Goal: Task Accomplishment & Management: Use online tool/utility

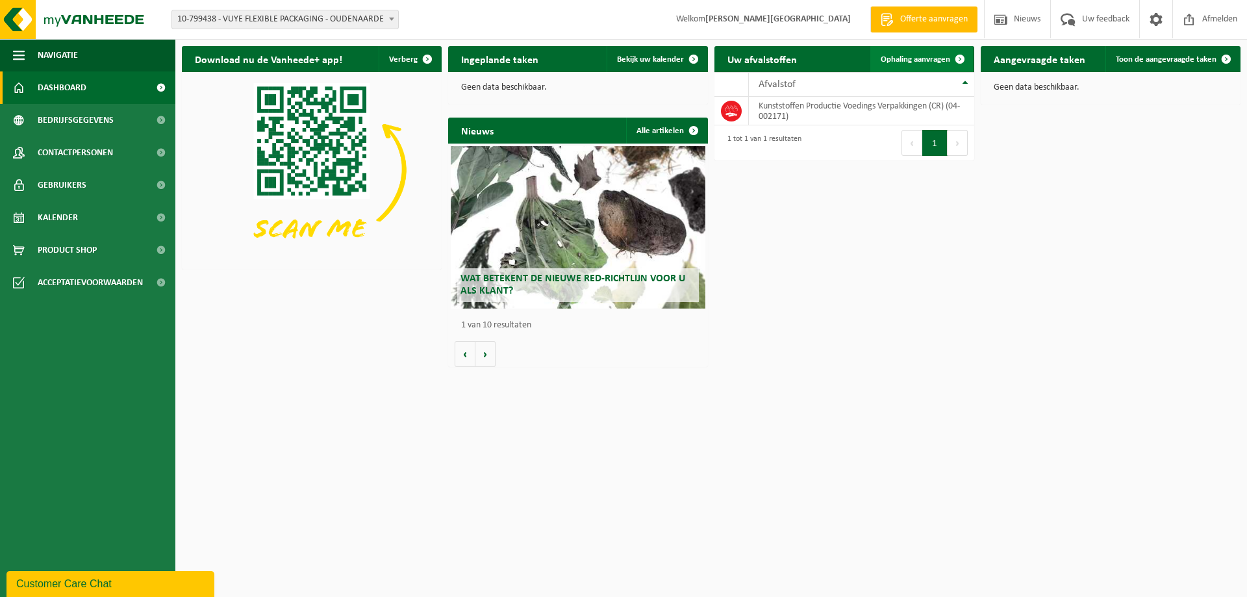
click at [910, 62] on span "Ophaling aanvragen" at bounding box center [915, 59] width 69 height 8
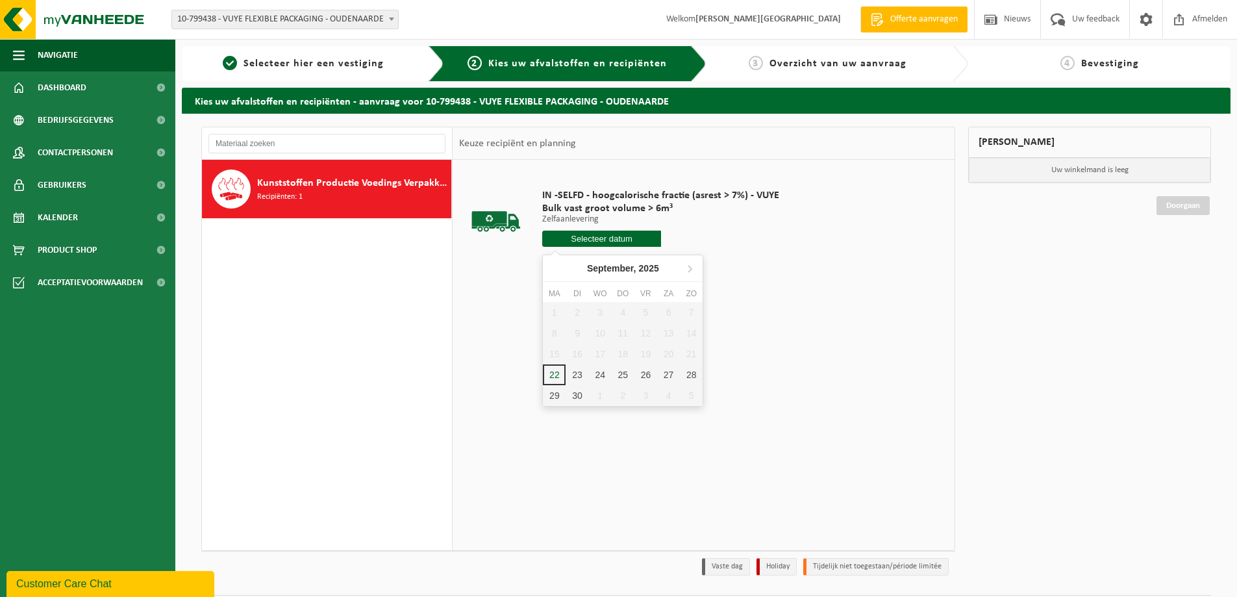
click at [621, 236] on input "text" at bounding box center [601, 239] width 119 height 16
click at [577, 372] on div "23" at bounding box center [577, 374] width 23 height 21
type input "Van [DATE]"
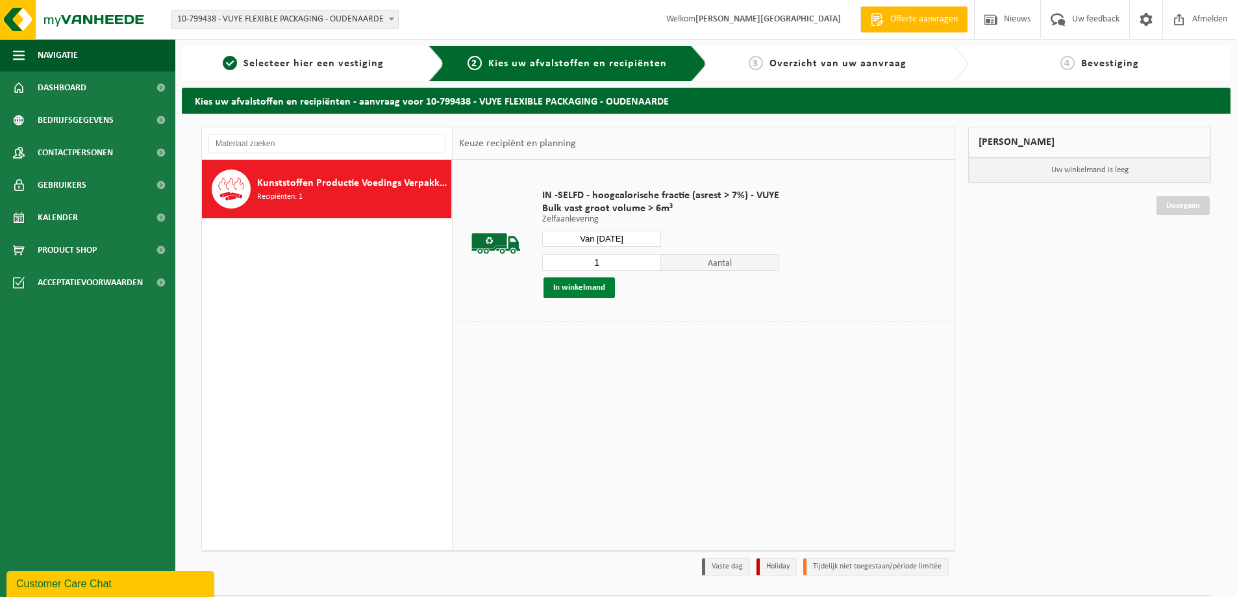
click at [596, 291] on button "In winkelmand" at bounding box center [579, 287] width 71 height 21
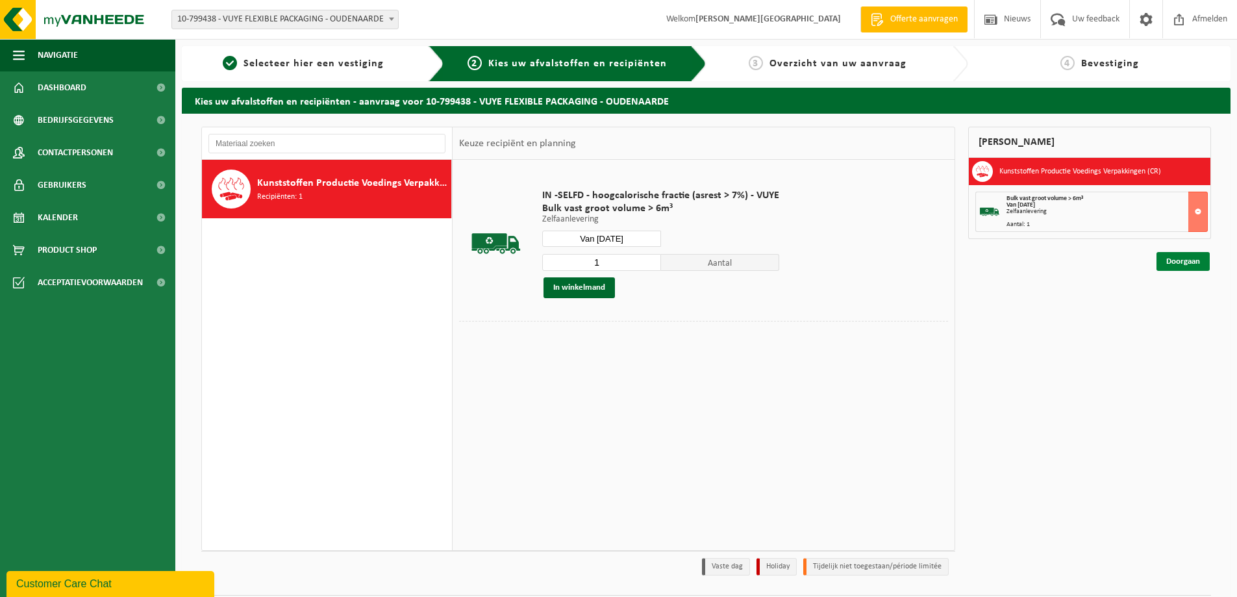
click at [1185, 264] on link "Doorgaan" at bounding box center [1183, 261] width 53 height 19
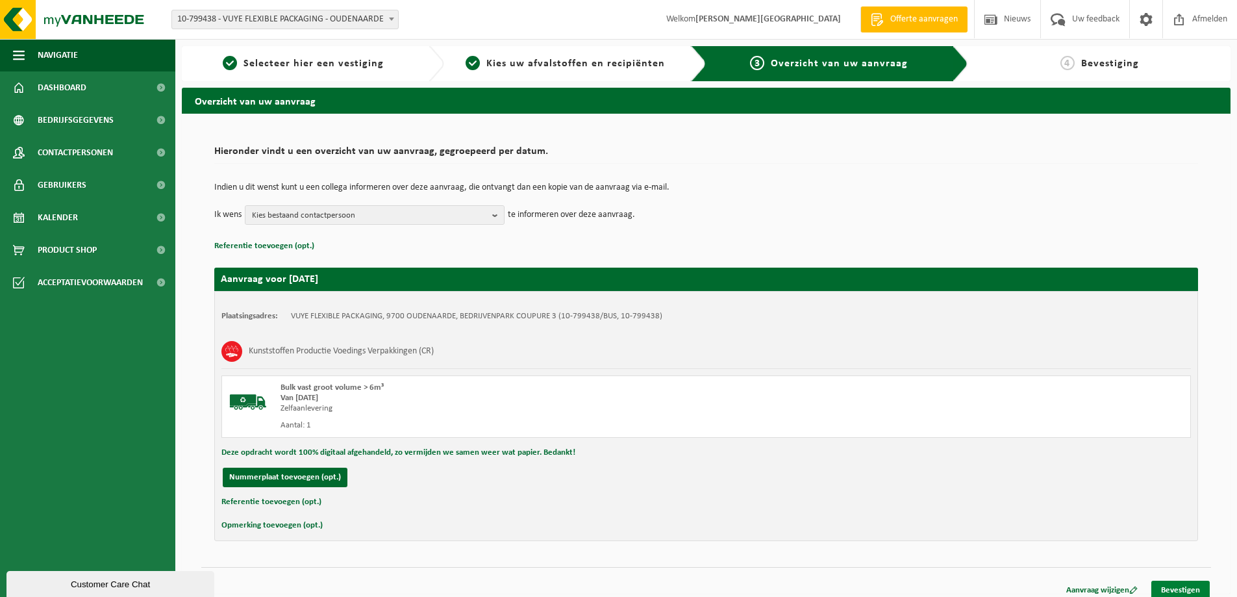
click at [1178, 585] on link "Bevestigen" at bounding box center [1181, 590] width 58 height 19
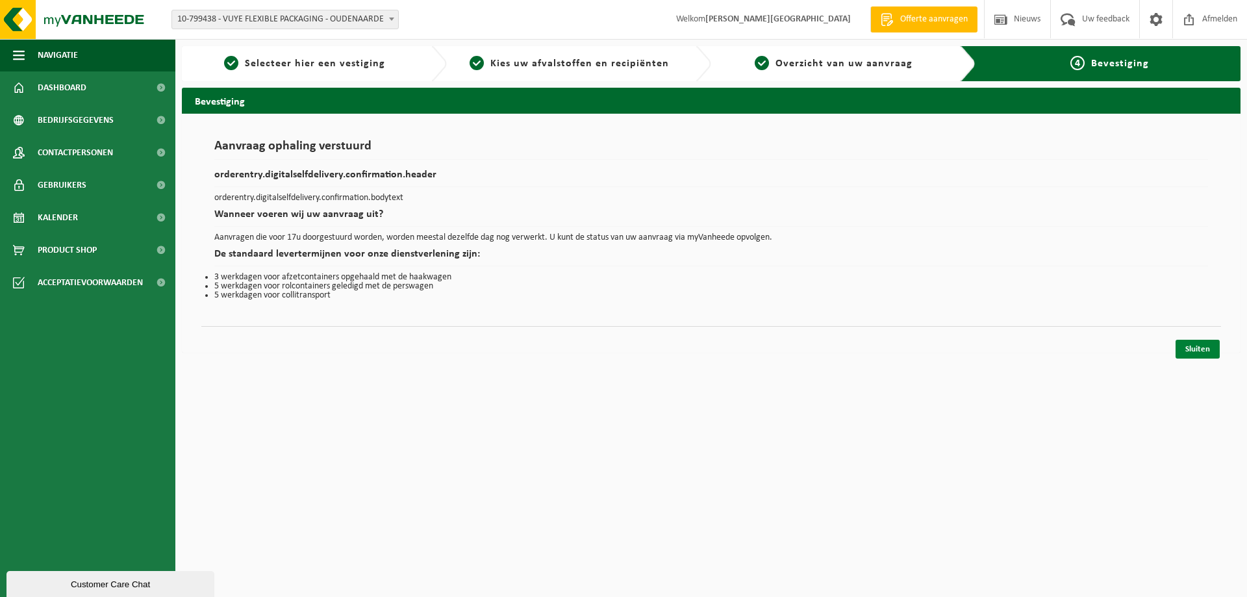
click at [1191, 348] on link "Sluiten" at bounding box center [1198, 349] width 44 height 19
